Goal: Transaction & Acquisition: Purchase product/service

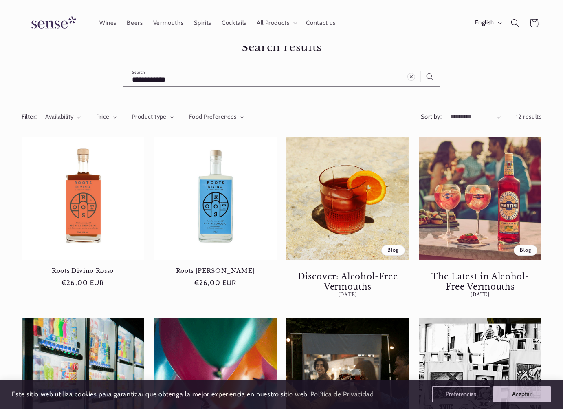
click at [91, 267] on link "Roots Divino Rosso" at bounding box center [83, 270] width 123 height 7
click at [227, 267] on link "Roots [PERSON_NAME]" at bounding box center [215, 270] width 123 height 7
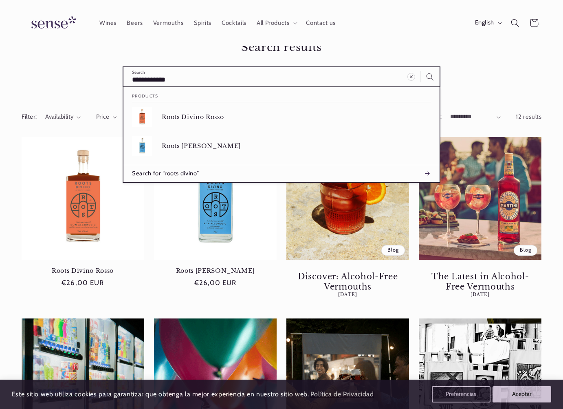
drag, startPoint x: 216, startPoint y: 80, endPoint x: 132, endPoint y: 101, distance: 86.9
click at [132, 87] on div "**********" at bounding box center [281, 77] width 317 height 20
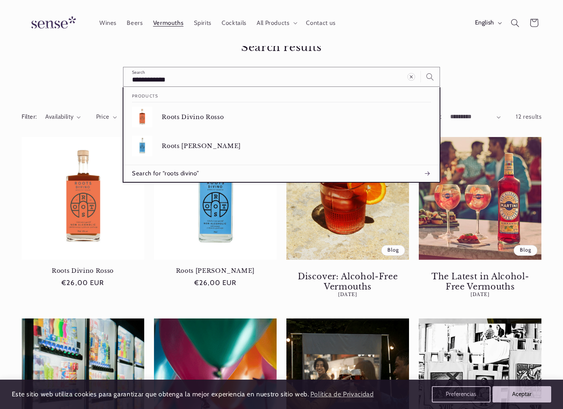
click at [173, 25] on span "Vermouths" at bounding box center [168, 23] width 31 height 8
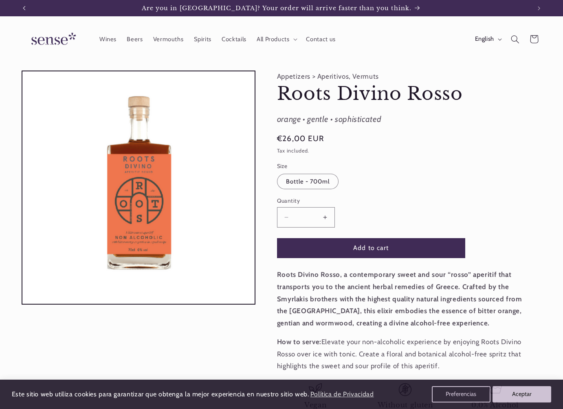
click at [26, 9] on button "Previous announcement" at bounding box center [24, 8] width 18 height 16
click at [25, 11] on button "Previous announcement" at bounding box center [24, 8] width 18 height 16
click at [19, 9] on button "Previous announcement" at bounding box center [24, 8] width 18 height 16
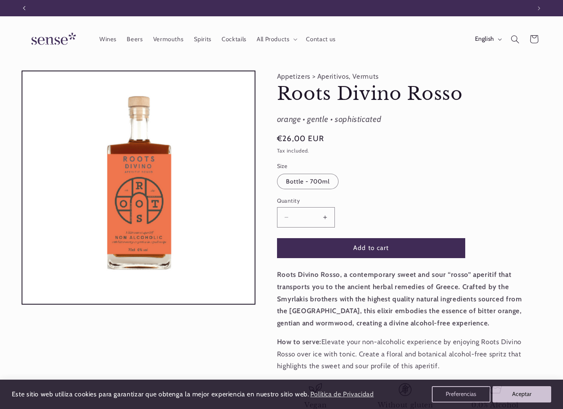
scroll to position [0, 507]
click at [23, 8] on icon "Previous announcement" at bounding box center [24, 8] width 2 height 4
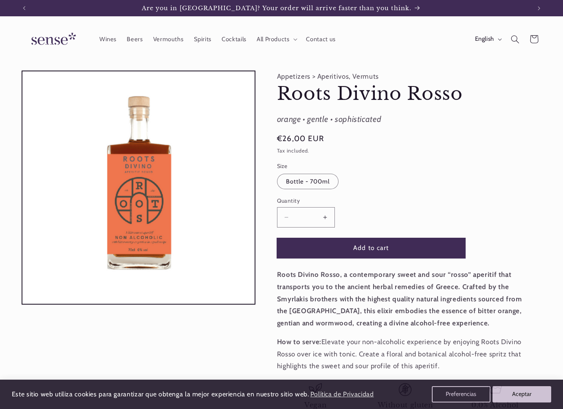
click at [377, 249] on button "Add to cart" at bounding box center [371, 248] width 188 height 20
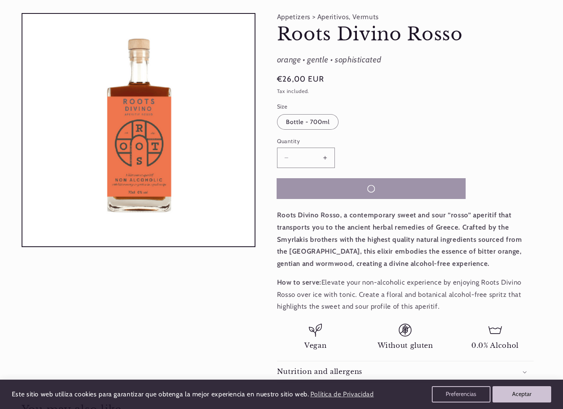
scroll to position [93, 0]
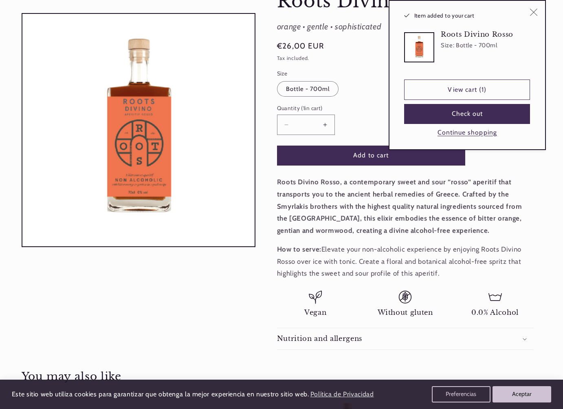
click at [535, 13] on icon "Close" at bounding box center [534, 13] width 8 height 8
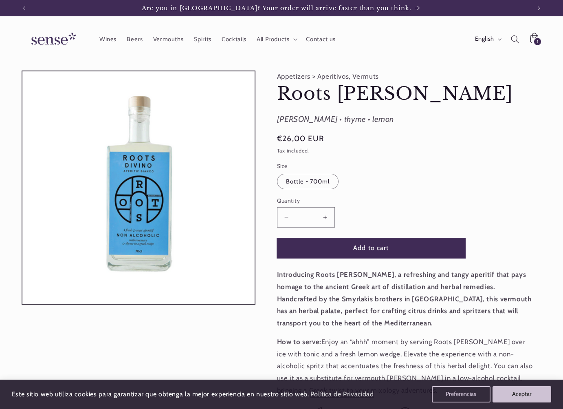
click at [338, 246] on button "Add to cart" at bounding box center [371, 248] width 188 height 20
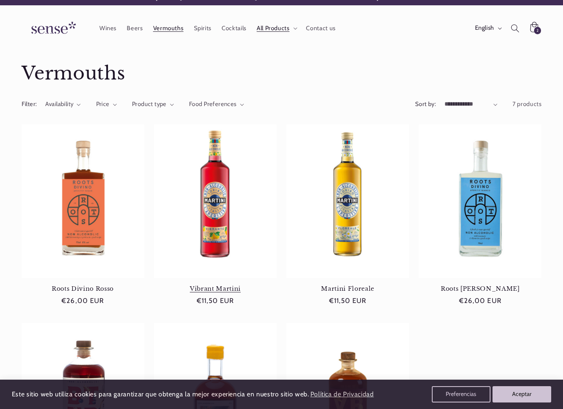
scroll to position [12, 0]
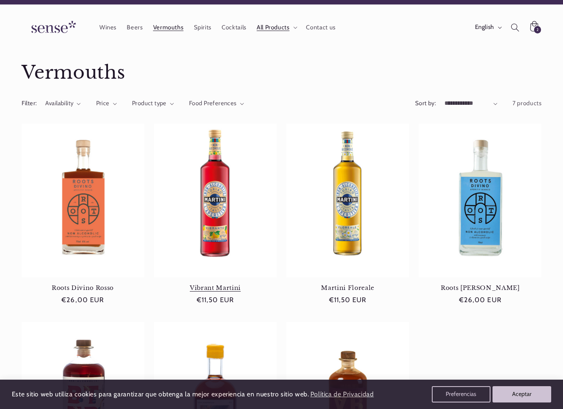
click at [207, 284] on link "Vibrant Martini" at bounding box center [215, 287] width 123 height 7
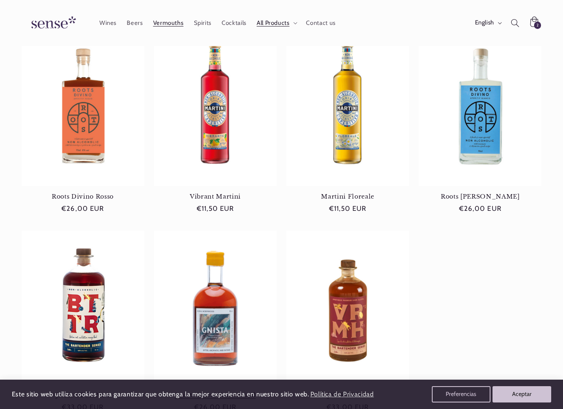
scroll to position [40, 0]
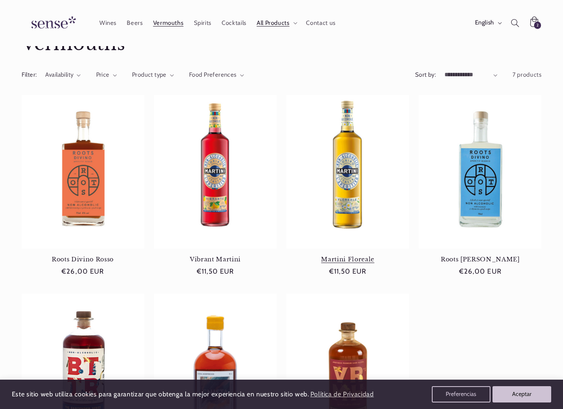
click at [355, 256] on link "Martini Floreale" at bounding box center [348, 259] width 123 height 7
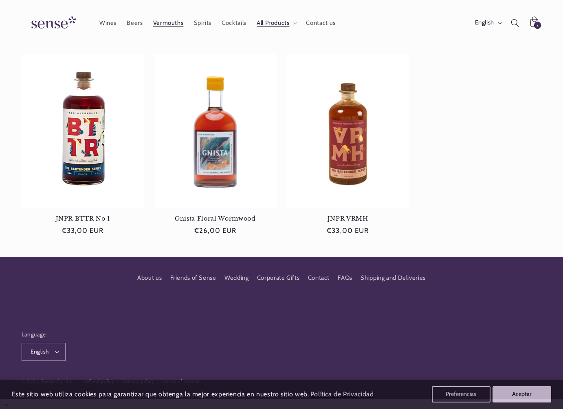
scroll to position [279, 0]
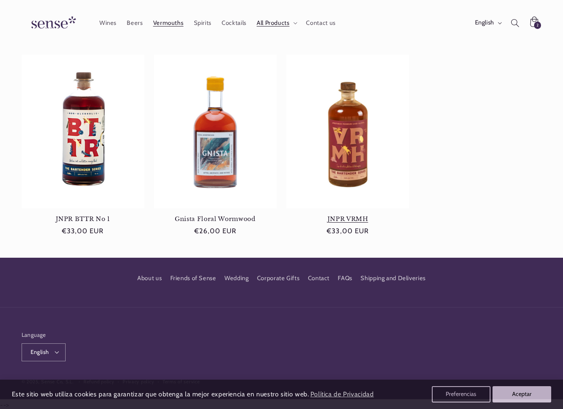
click at [338, 215] on link "JNPR VRMH" at bounding box center [348, 218] width 123 height 7
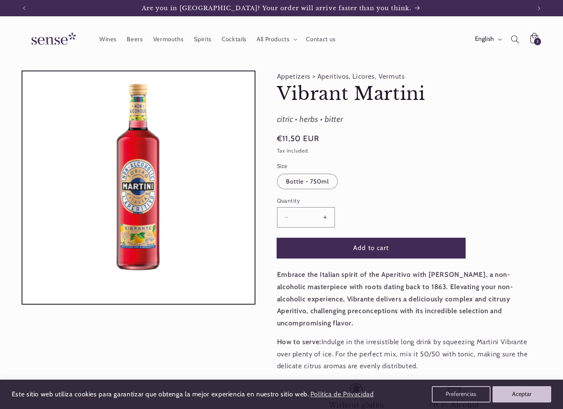
click at [328, 248] on button "Add to cart" at bounding box center [371, 248] width 188 height 20
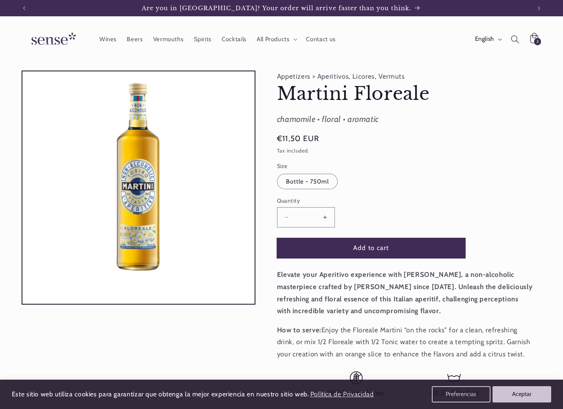
click at [348, 248] on button "Add to cart" at bounding box center [371, 248] width 188 height 20
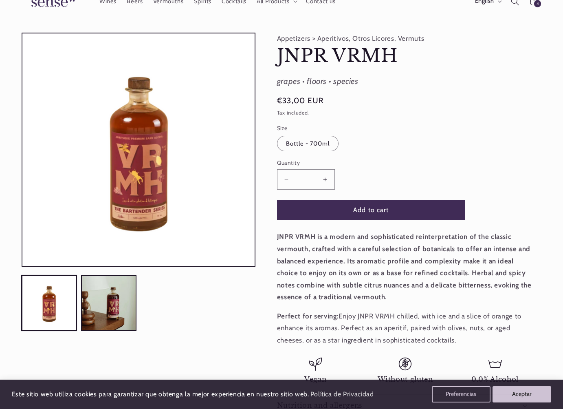
scroll to position [40, 0]
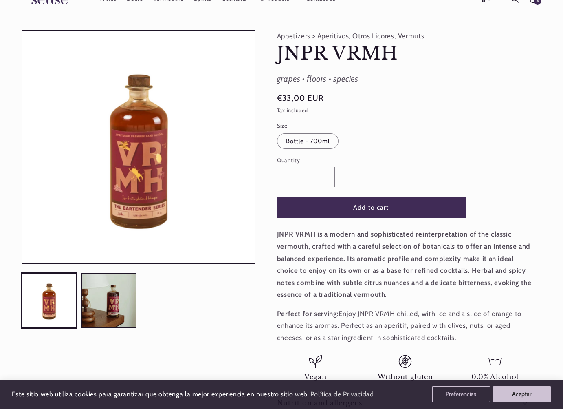
click at [312, 206] on button "Add to cart" at bounding box center [371, 208] width 188 height 20
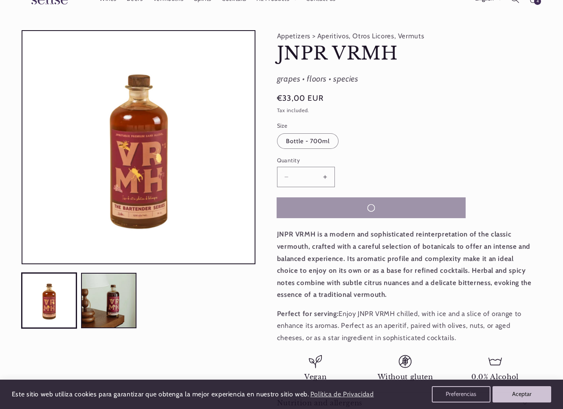
click at [312, 206] on button "Add to cart" at bounding box center [371, 208] width 188 height 20
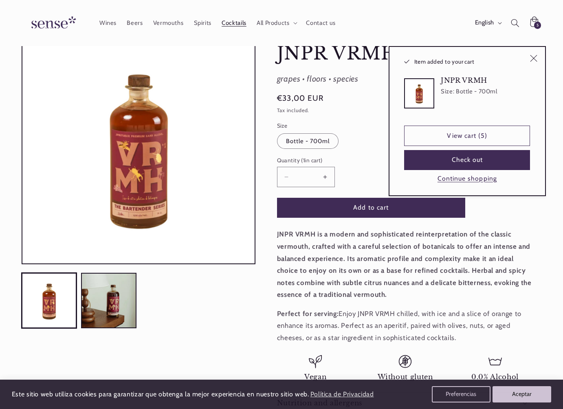
click at [234, 23] on span "Cocktails" at bounding box center [234, 23] width 25 height 8
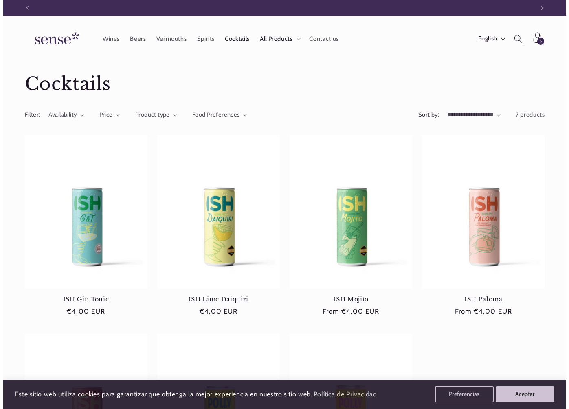
scroll to position [0, 507]
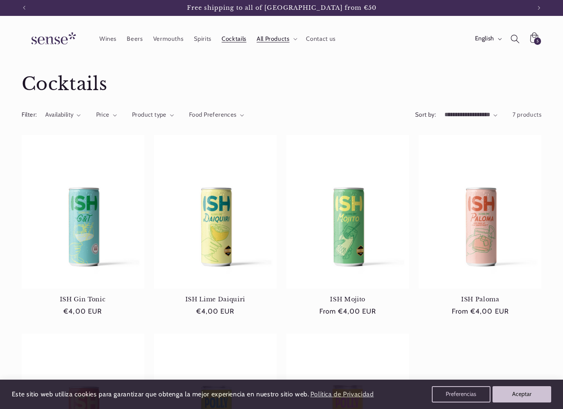
click at [514, 36] on icon "Search" at bounding box center [515, 38] width 9 height 9
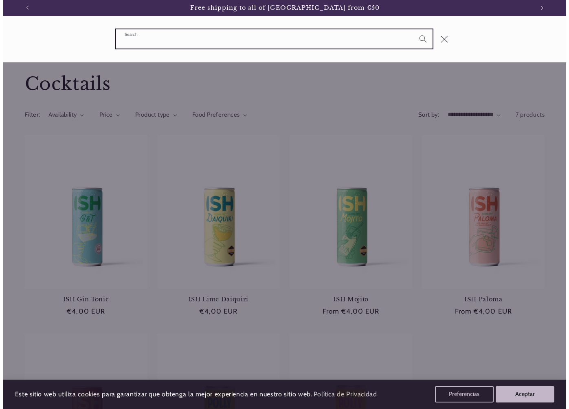
scroll to position [0, 513]
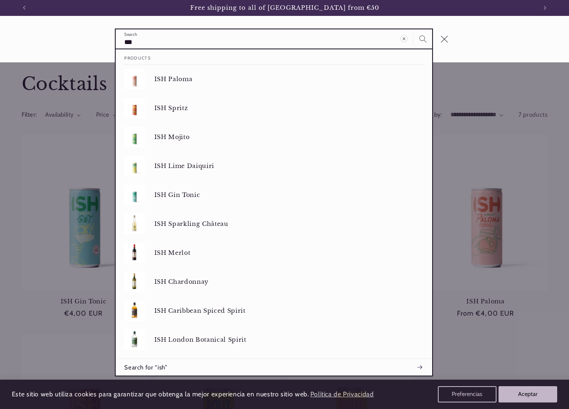
type input "***"
click at [423, 39] on button "Search" at bounding box center [423, 38] width 19 height 19
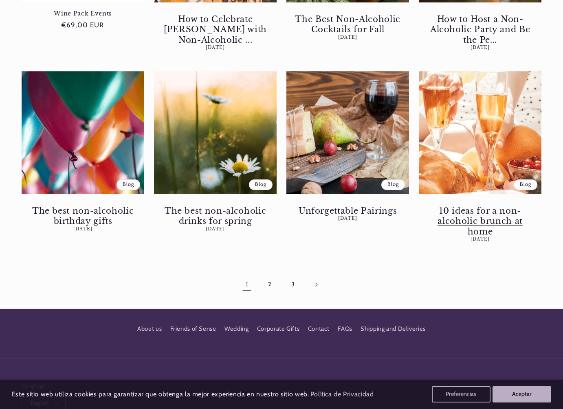
scroll to position [975, 0]
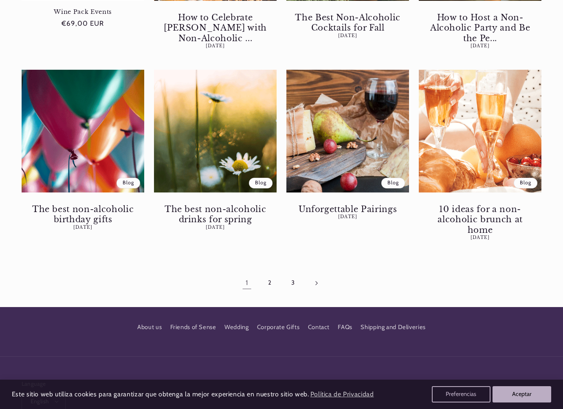
click at [317, 281] on icon "Next page" at bounding box center [316, 283] width 2 height 4
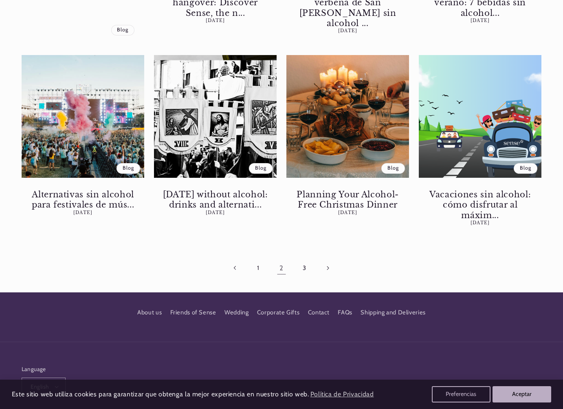
scroll to position [1111, 0]
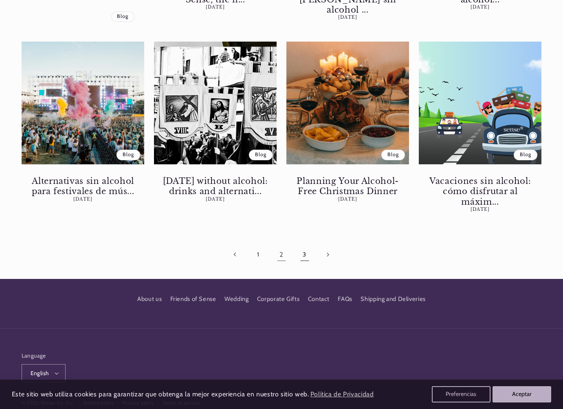
click at [303, 245] on link "3" at bounding box center [304, 254] width 19 height 19
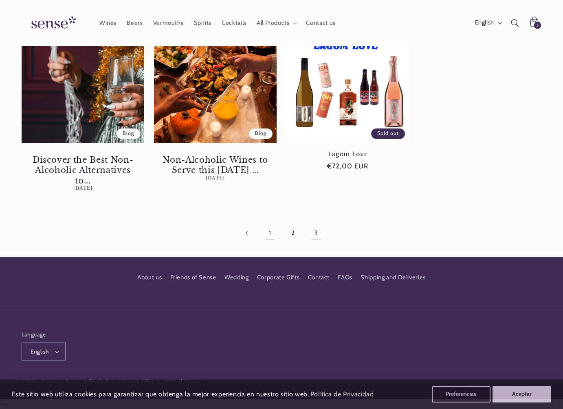
scroll to position [162, 0]
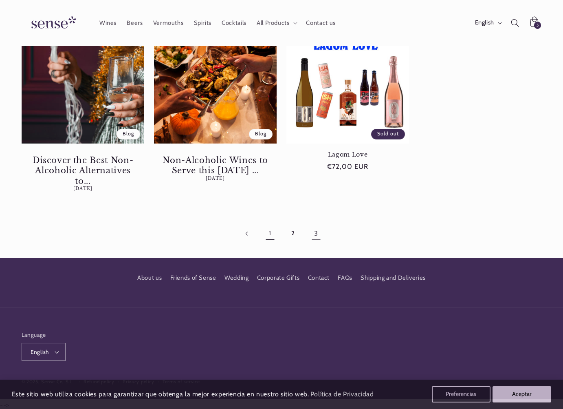
click at [273, 229] on link "1" at bounding box center [270, 233] width 19 height 19
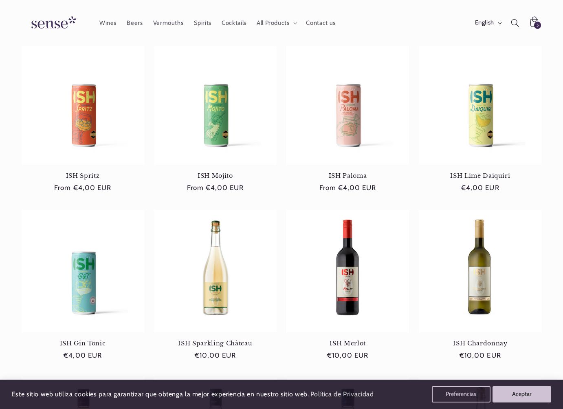
scroll to position [138, 0]
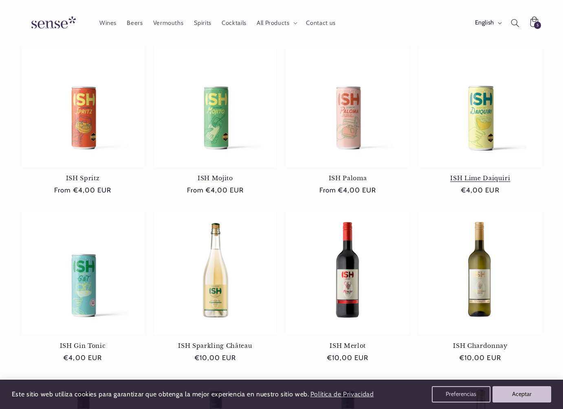
click at [476, 178] on link "ISH Lime Daiquiri" at bounding box center [480, 177] width 123 height 7
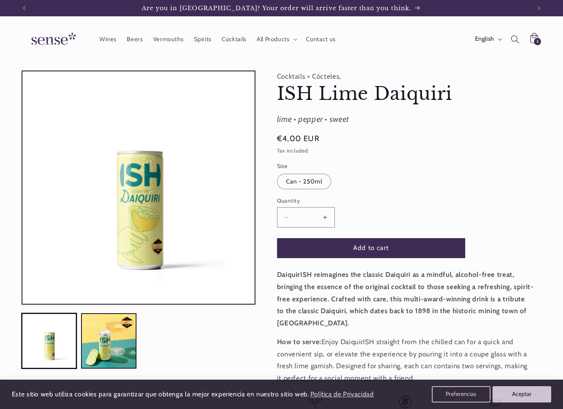
click at [324, 219] on button "Increase quantity for ISH Lime Daiquiri" at bounding box center [325, 217] width 18 height 20
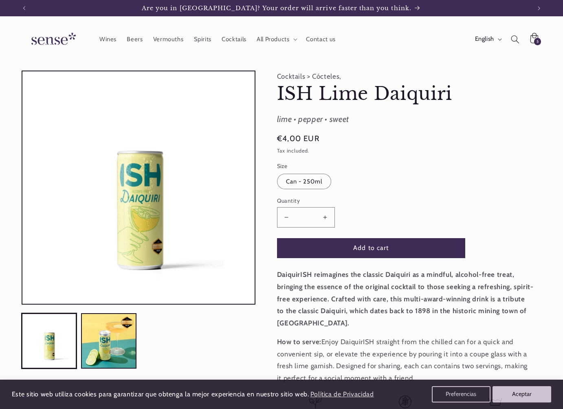
click at [324, 219] on button "Increase quantity for ISH Lime Daiquiri" at bounding box center [325, 217] width 18 height 20
click at [326, 220] on button "Increase quantity for ISH Lime Daiquiri" at bounding box center [325, 217] width 18 height 20
click at [333, 247] on button "Add to cart" at bounding box center [371, 248] width 188 height 20
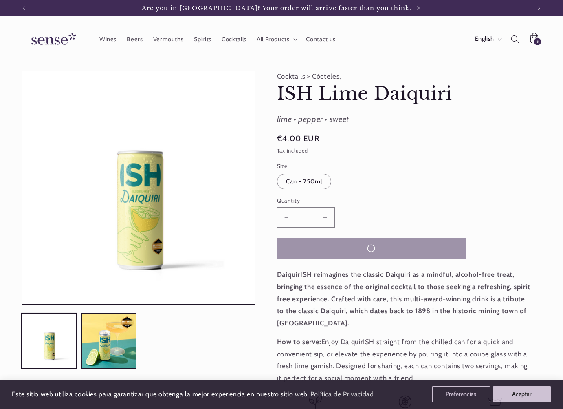
type input "*"
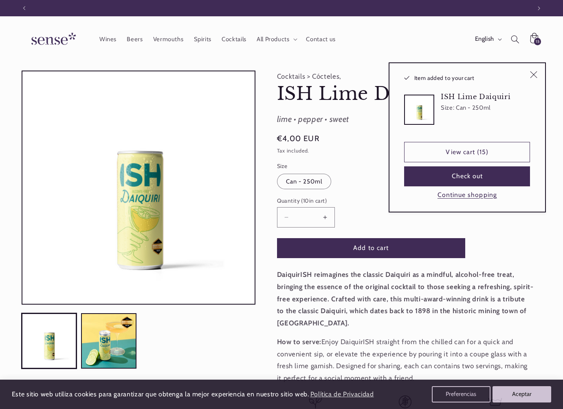
scroll to position [0, 507]
click at [469, 178] on button "Check out" at bounding box center [467, 176] width 126 height 20
